Goal: Information Seeking & Learning: Learn about a topic

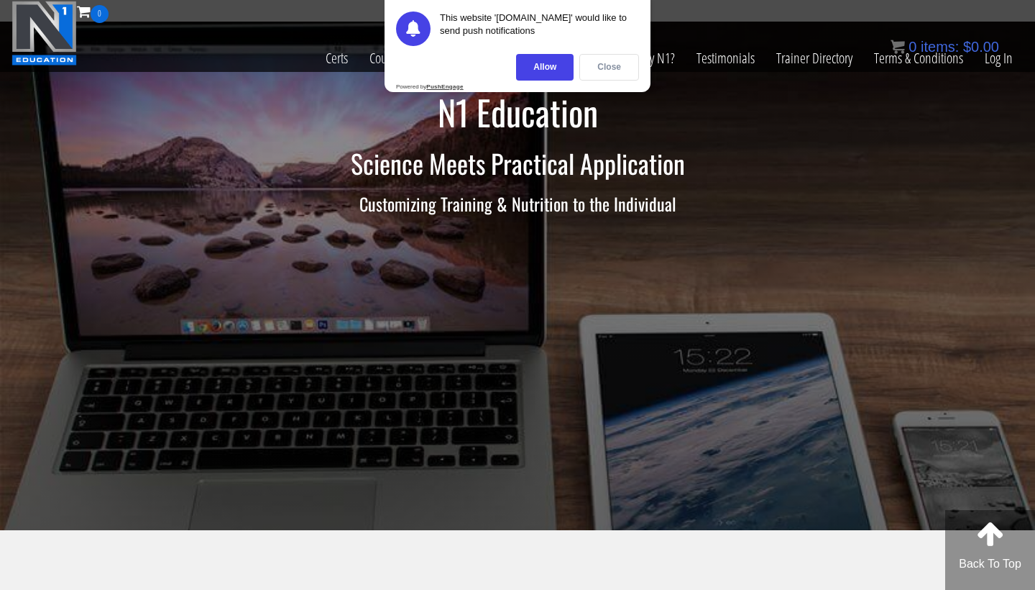
click at [589, 61] on div "Close" at bounding box center [610, 67] width 60 height 27
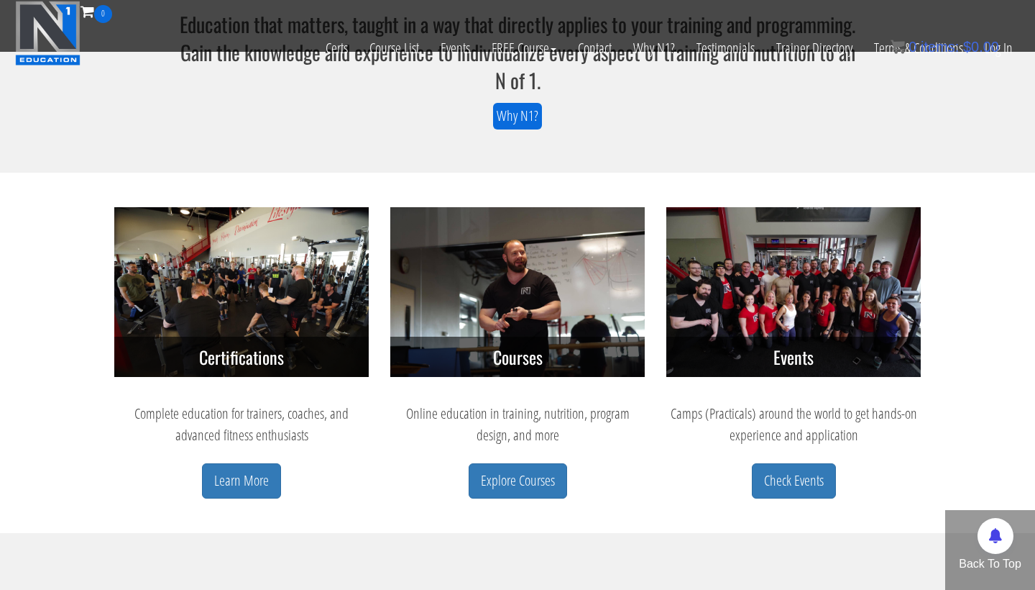
scroll to position [485, 0]
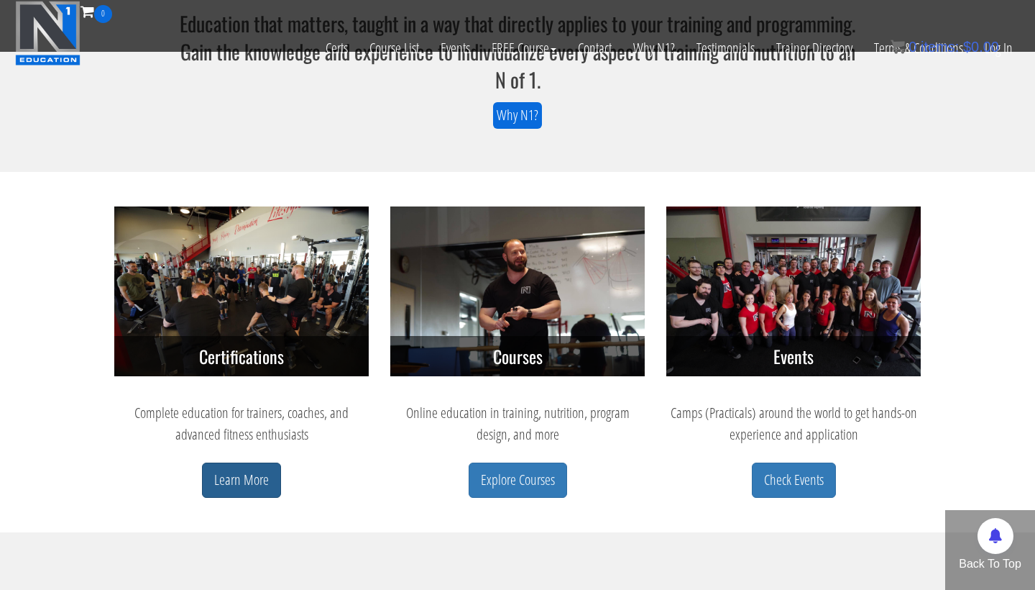
click at [253, 482] on link "Learn More" at bounding box center [241, 479] width 79 height 35
click at [515, 482] on link "Explore Courses" at bounding box center [518, 479] width 99 height 35
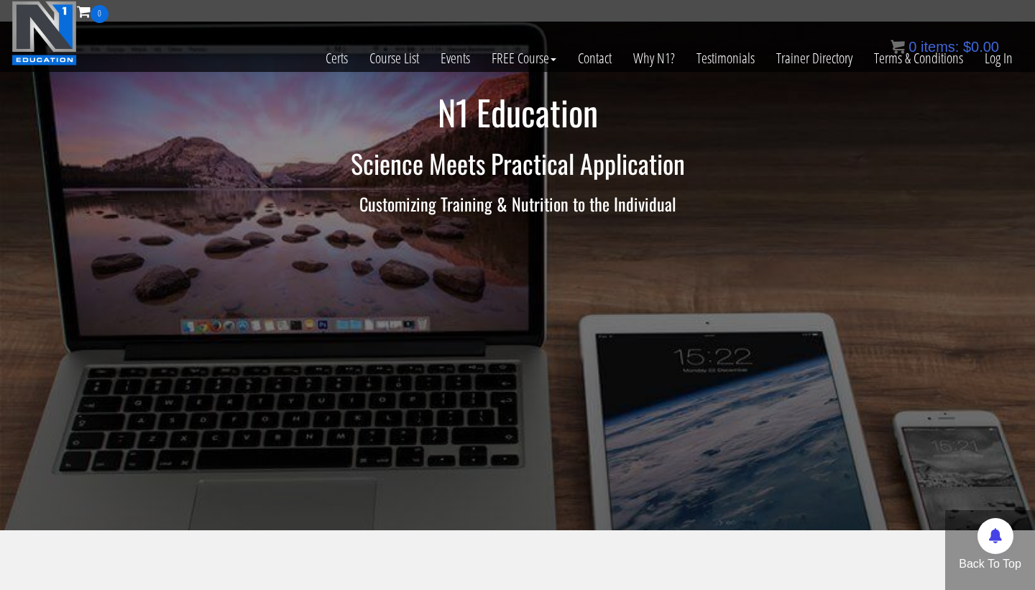
scroll to position [0, 0]
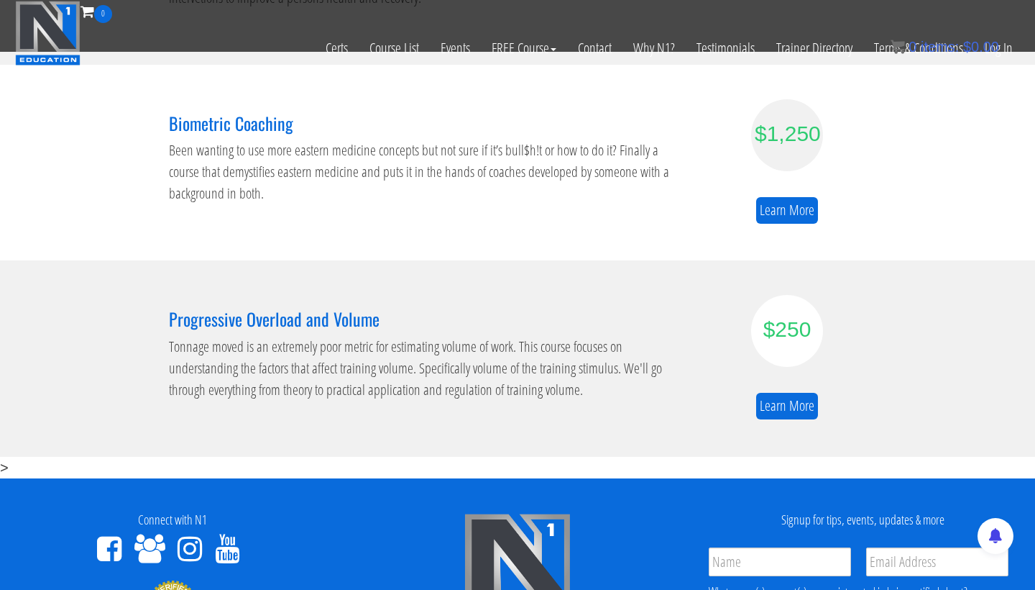
scroll to position [894, 0]
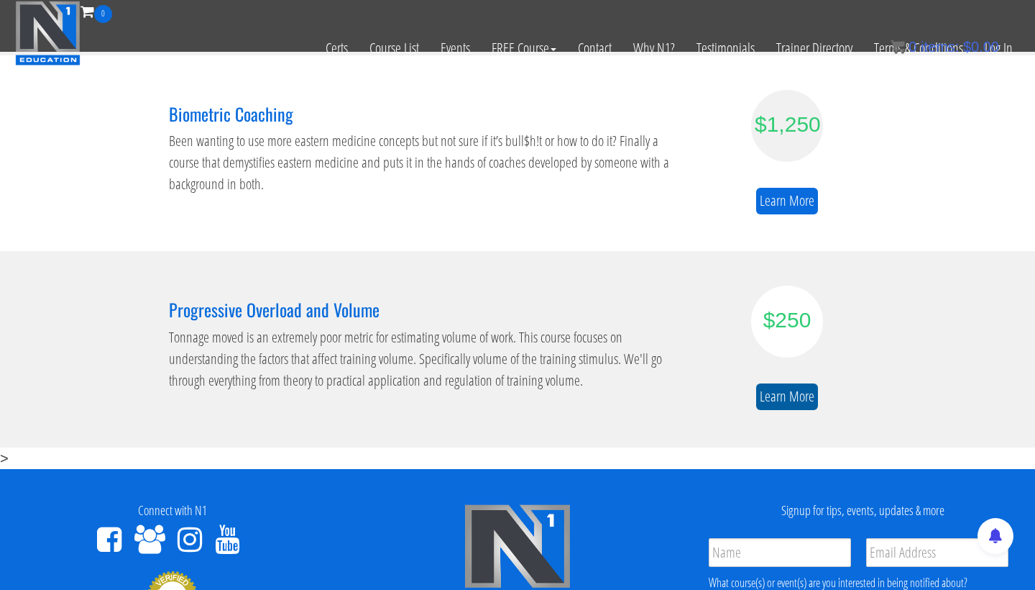
click at [787, 393] on link "Learn More" at bounding box center [787, 396] width 62 height 27
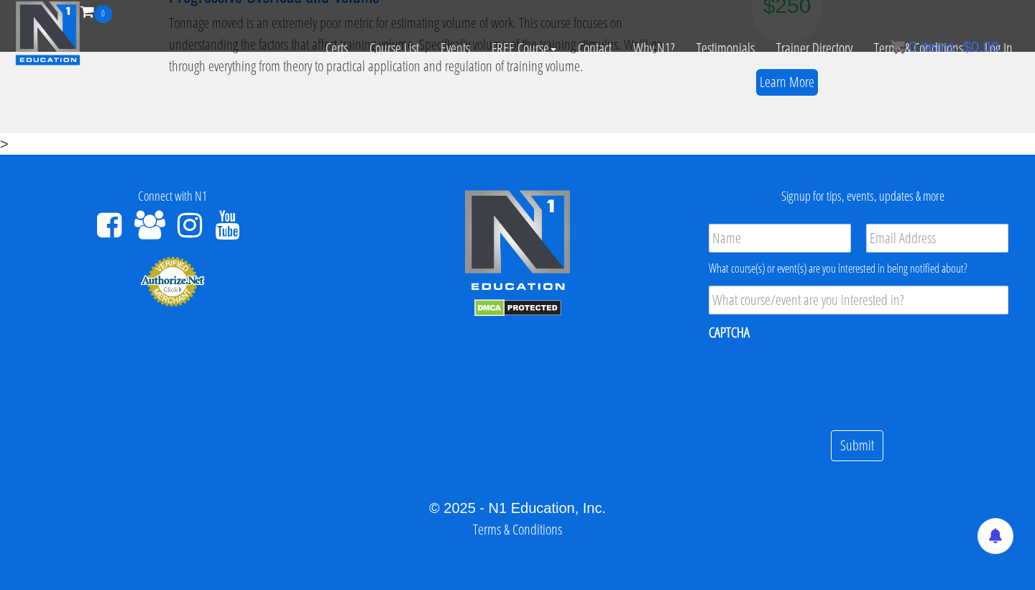
scroll to position [1207, 0]
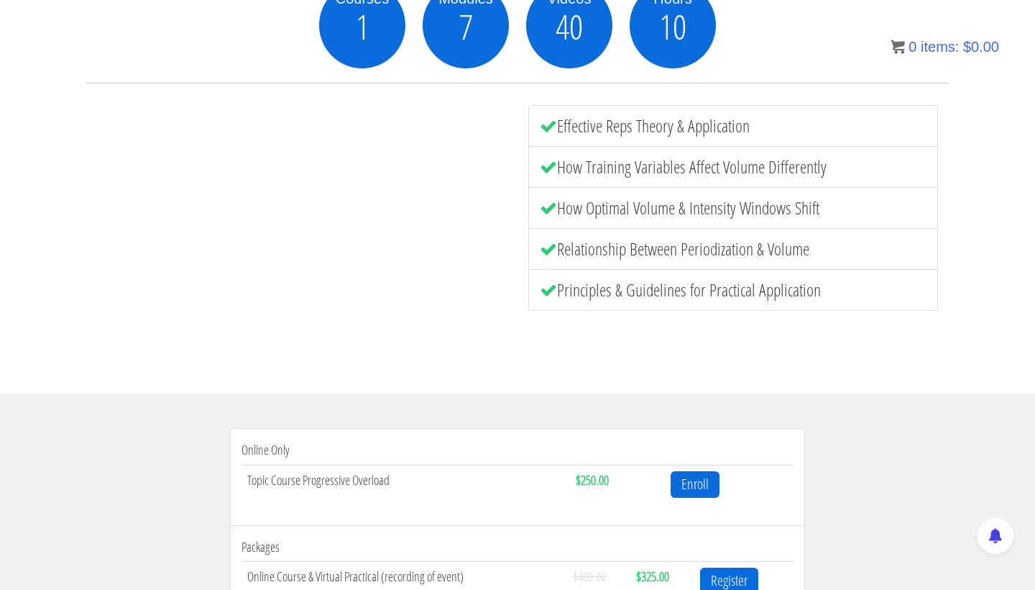
scroll to position [221, 0]
